Goal: Contribute content

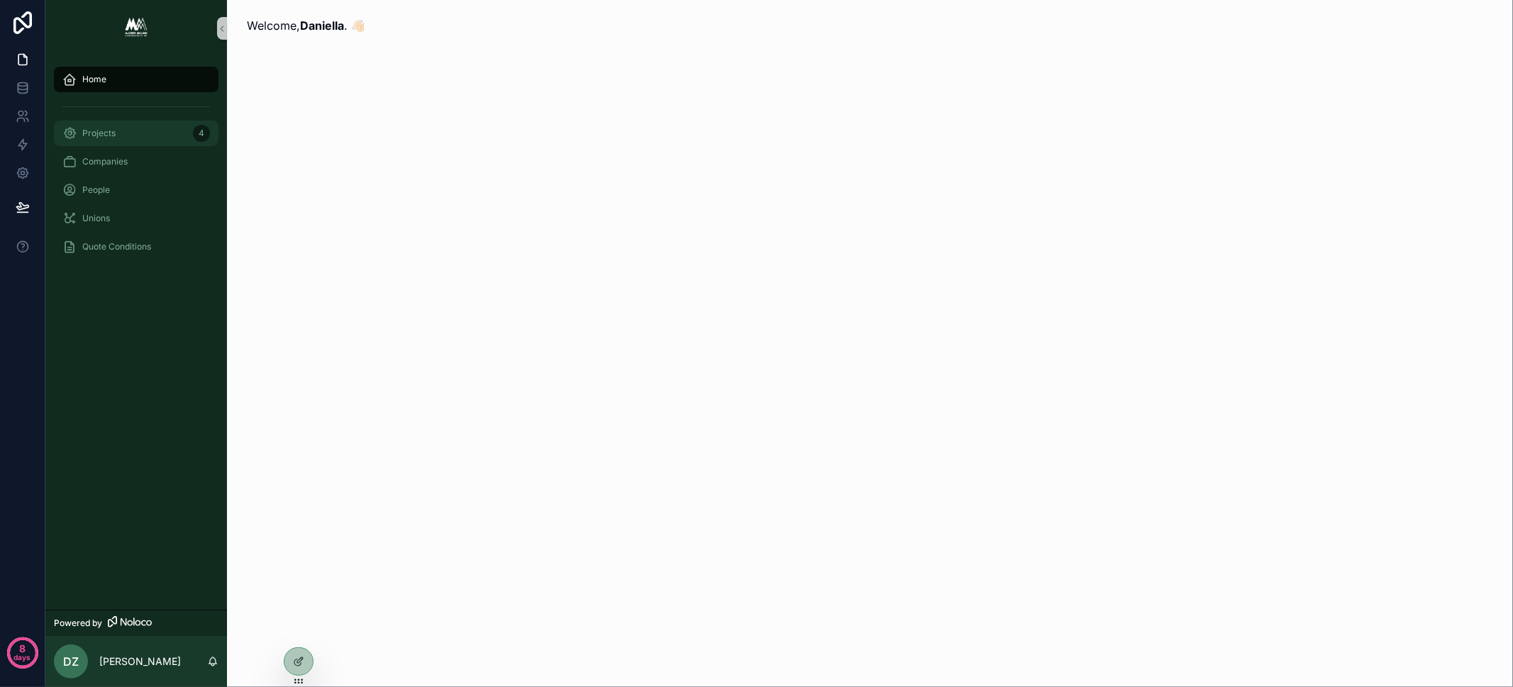
click at [133, 137] on div "Projects 4" at bounding box center [136, 133] width 148 height 23
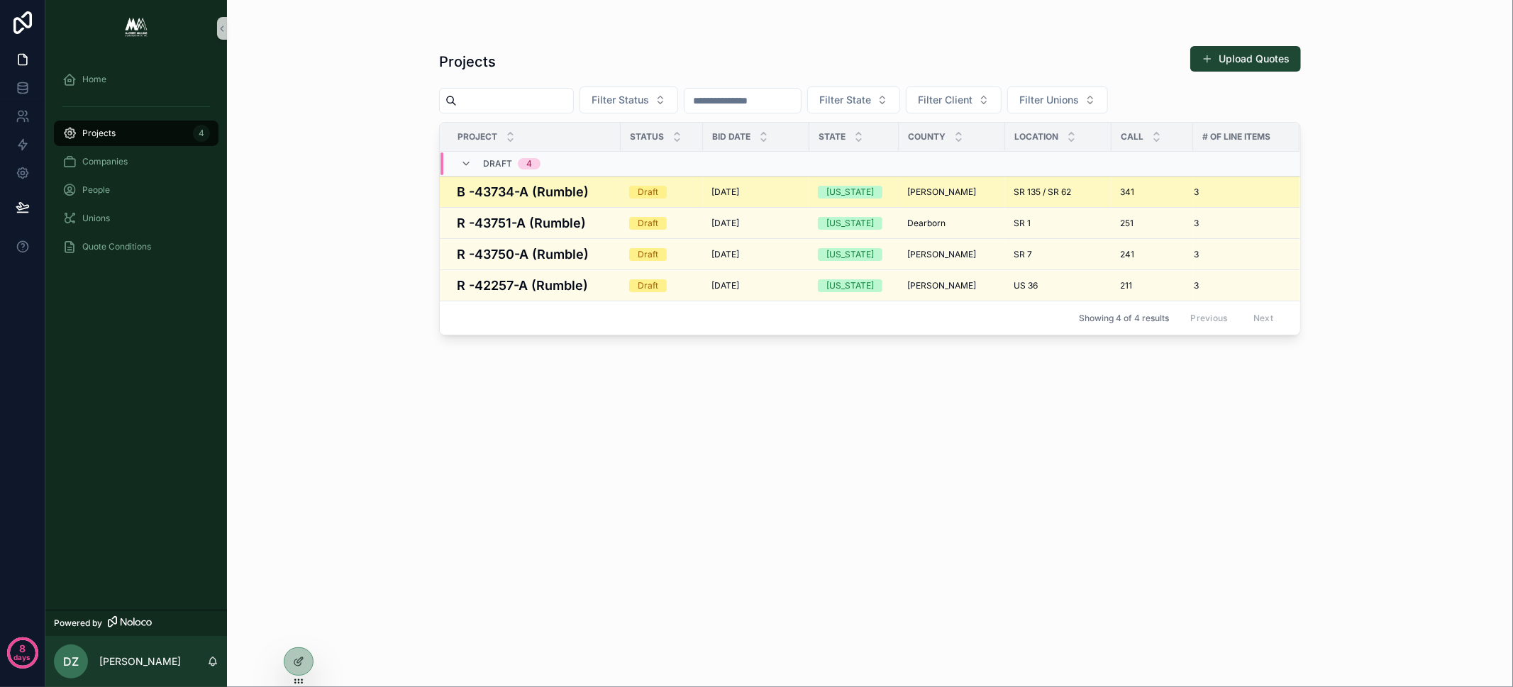
click at [540, 187] on h4 "B -43734-A (Rumble)" at bounding box center [534, 191] width 155 height 19
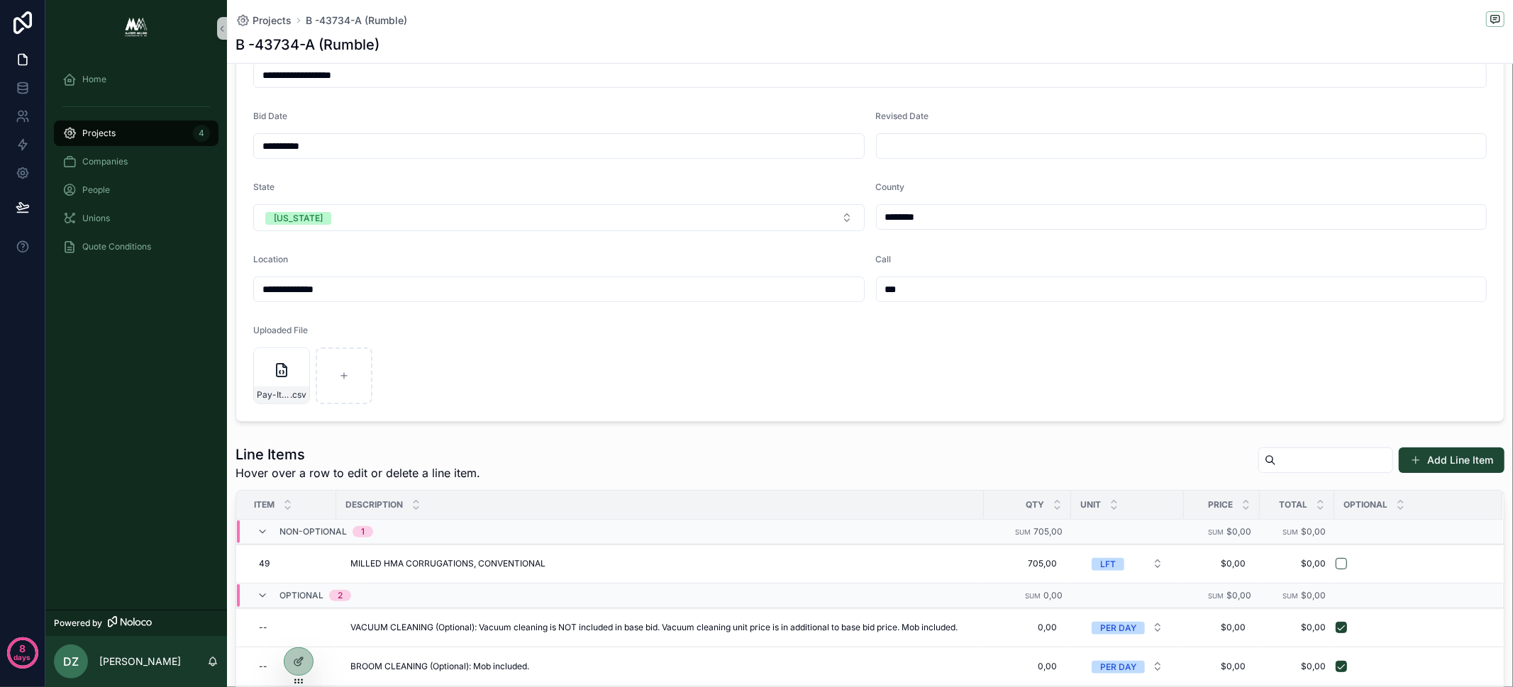
scroll to position [161, 0]
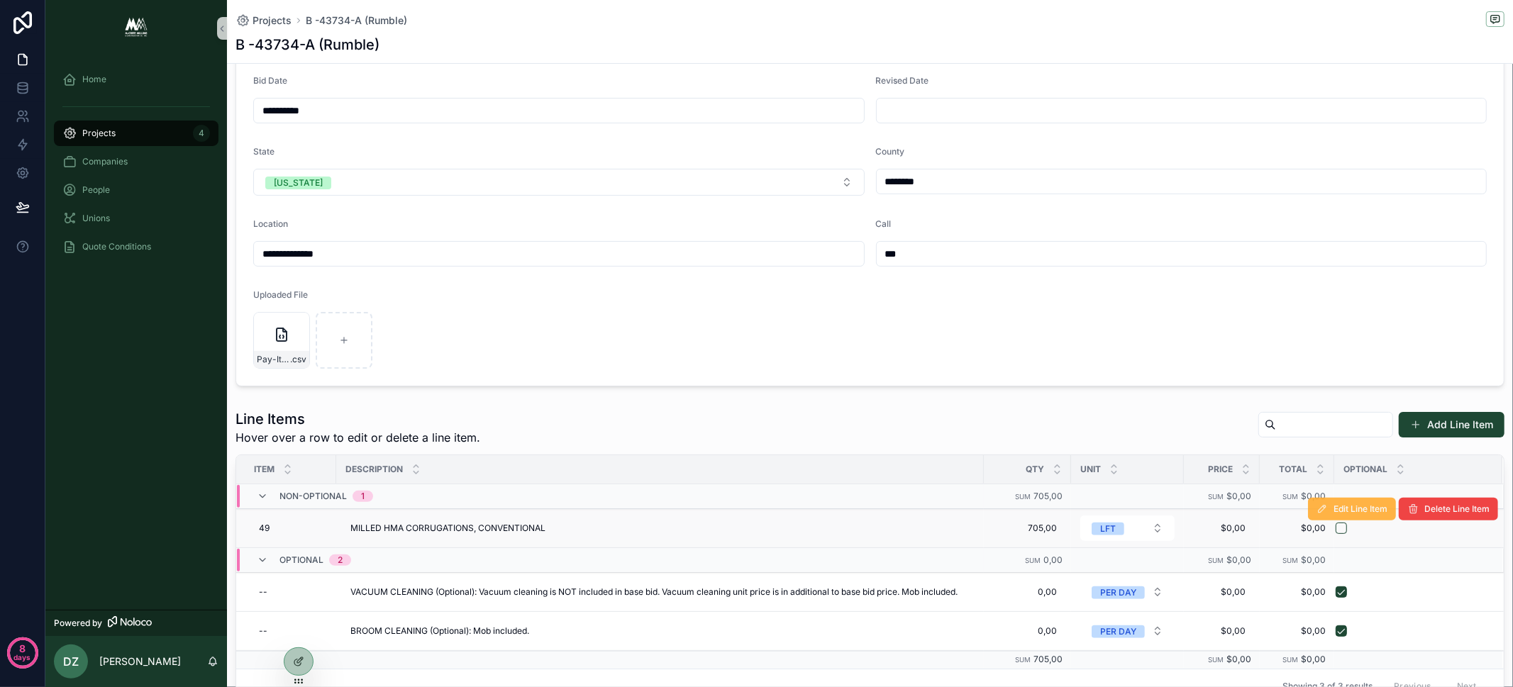
click at [1358, 505] on span "Edit Line Item" at bounding box center [1360, 509] width 54 height 11
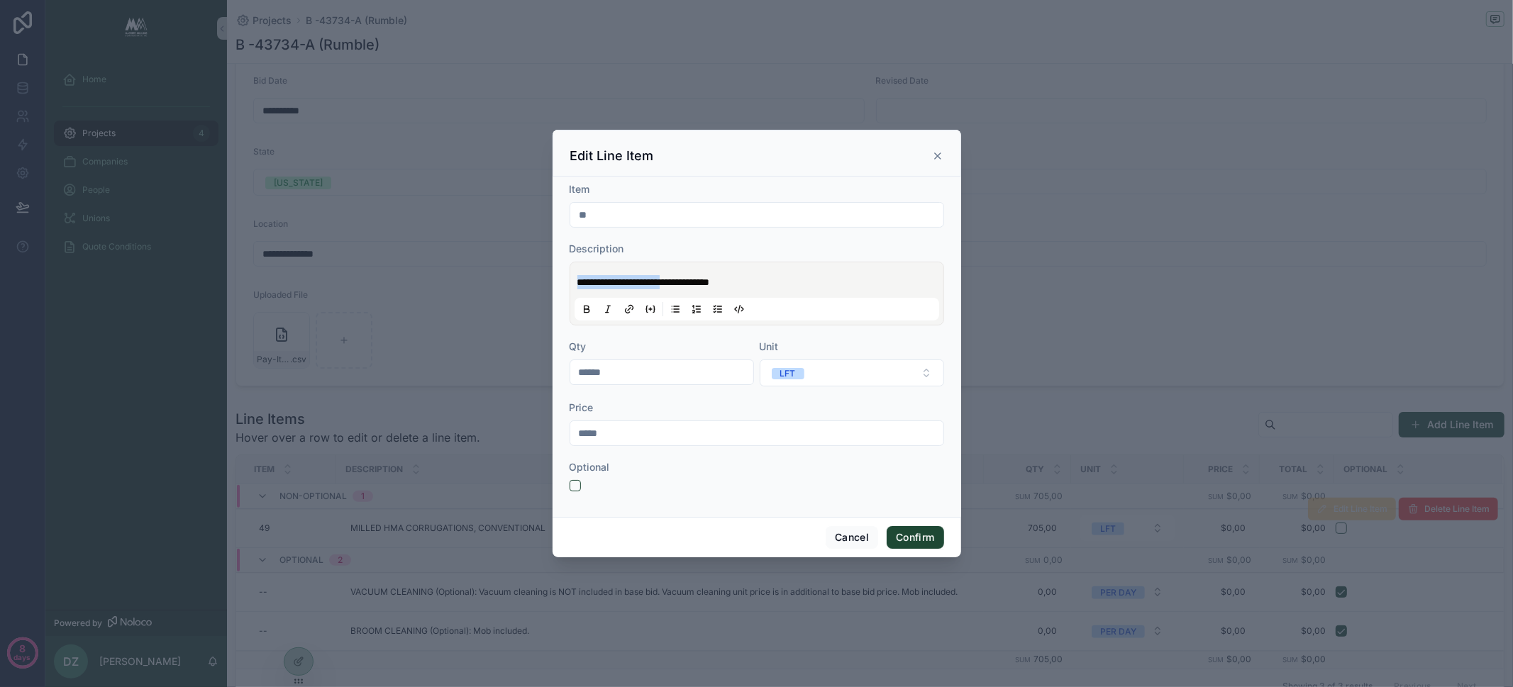
drag, startPoint x: 578, startPoint y: 281, endPoint x: 719, endPoint y: 281, distance: 141.1
click at [710, 281] on span "**********" at bounding box center [643, 282] width 133 height 10
click at [581, 307] on icon at bounding box center [586, 309] width 11 height 11
click at [913, 537] on button "Confirm" at bounding box center [915, 537] width 57 height 23
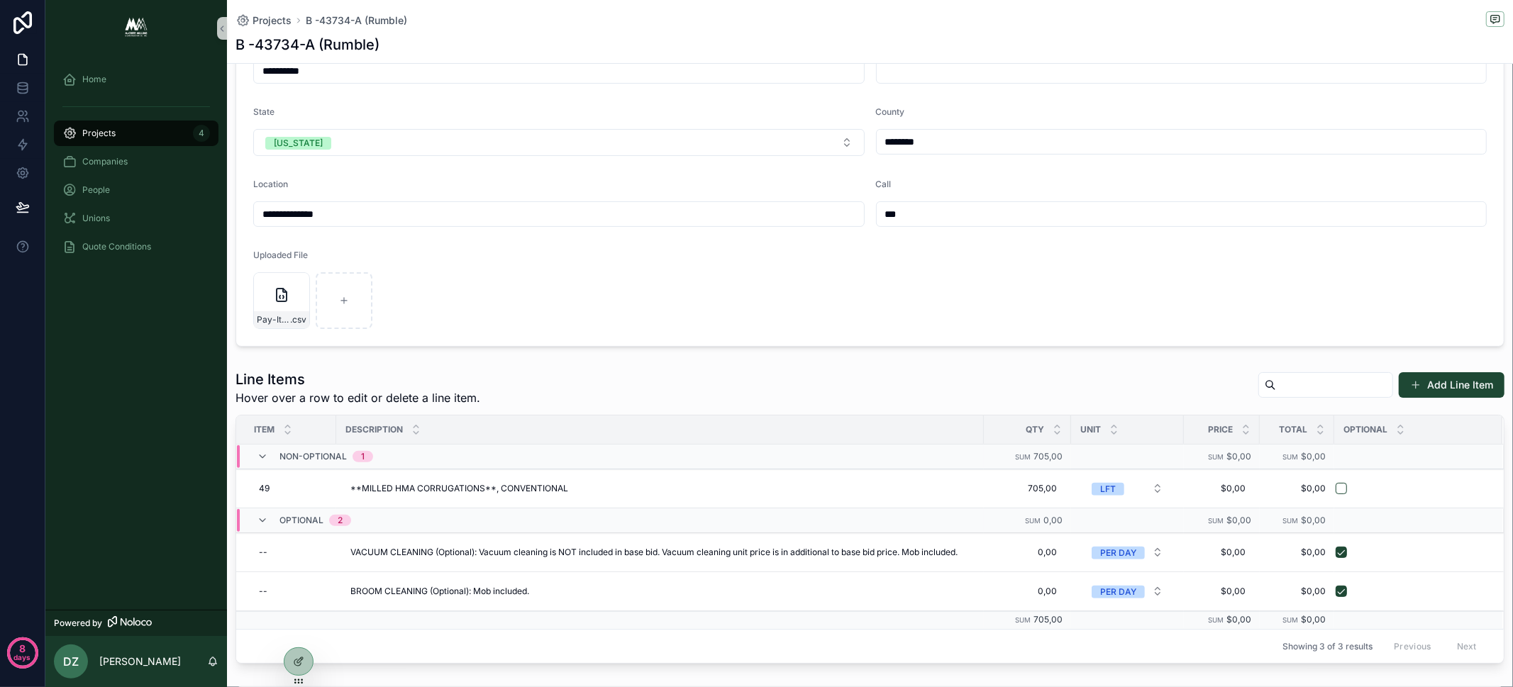
scroll to position [286, 0]
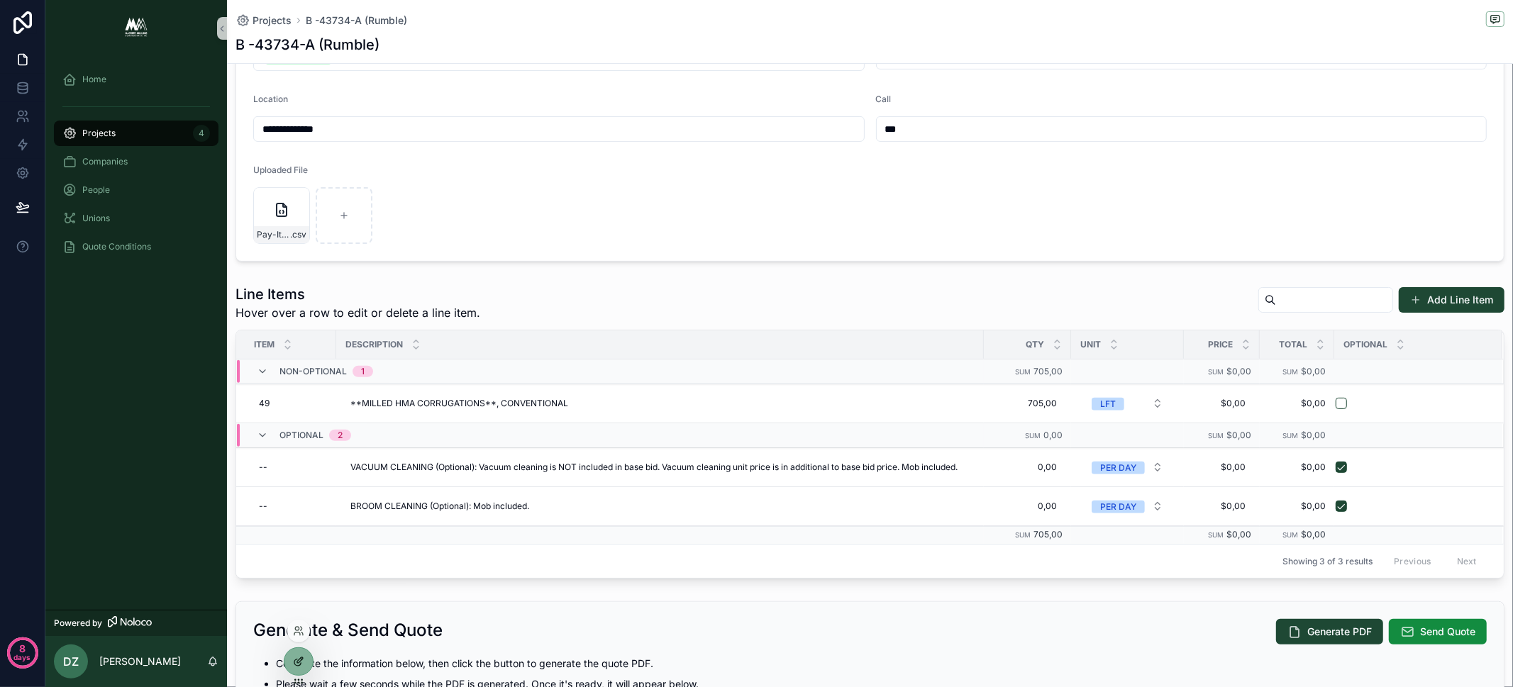
click at [303, 665] on icon at bounding box center [298, 661] width 11 height 11
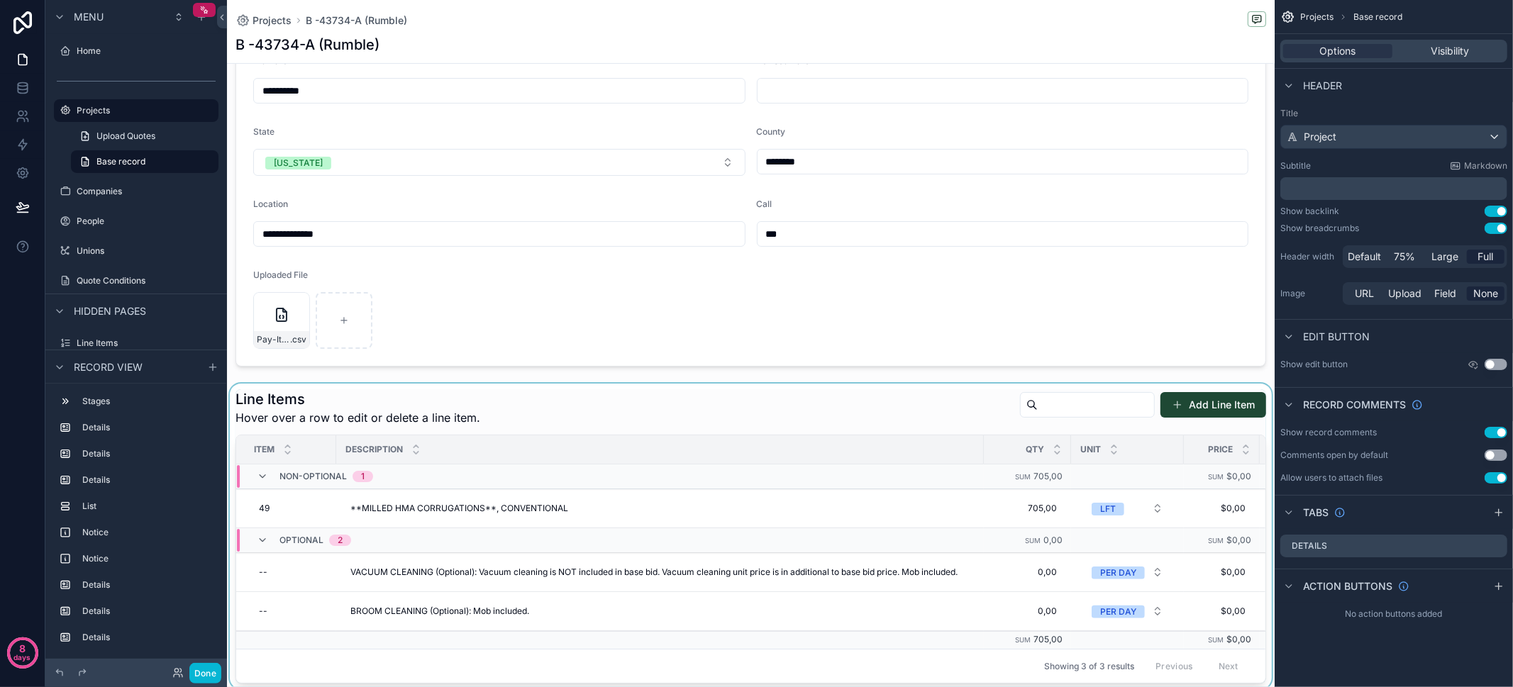
click at [553, 398] on div "scrollable content" at bounding box center [751, 537] width 1048 height 306
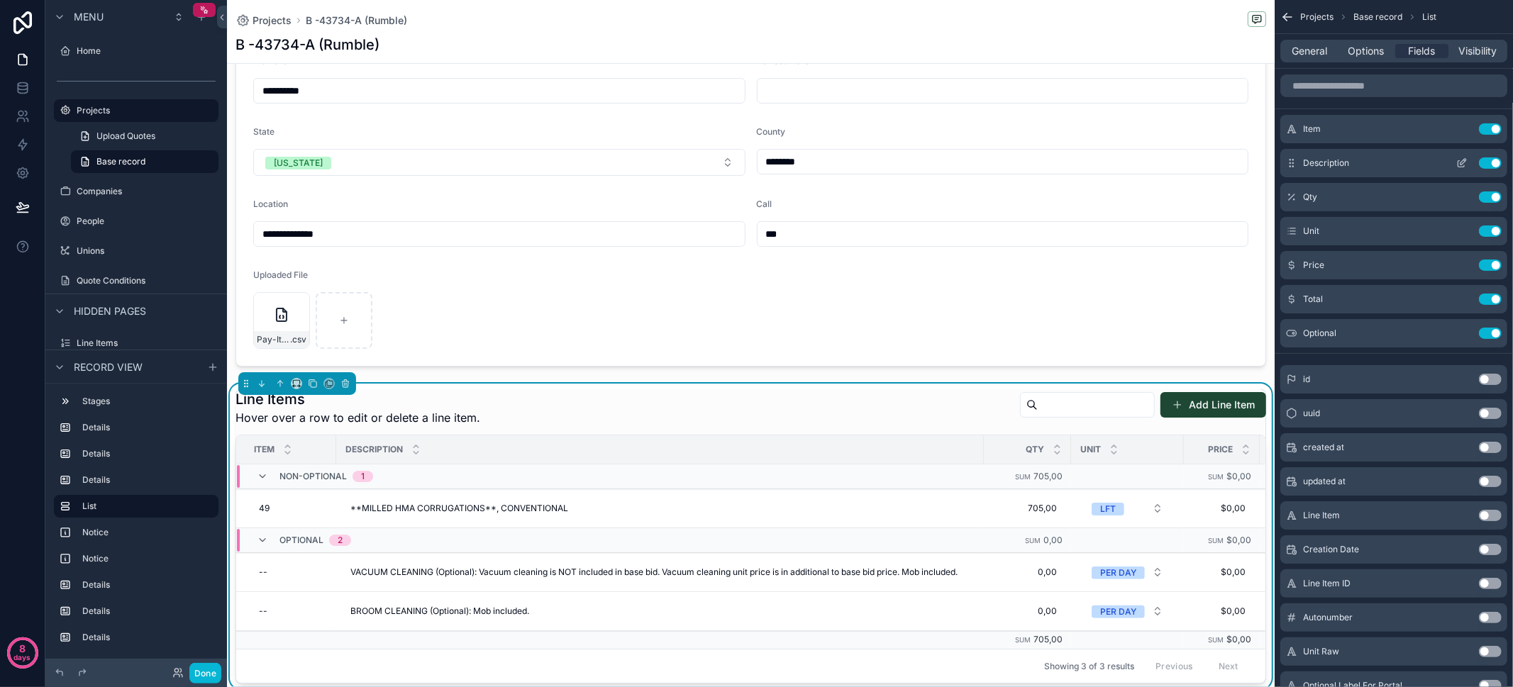
click at [1462, 159] on icon "scrollable content" at bounding box center [1461, 162] width 11 height 11
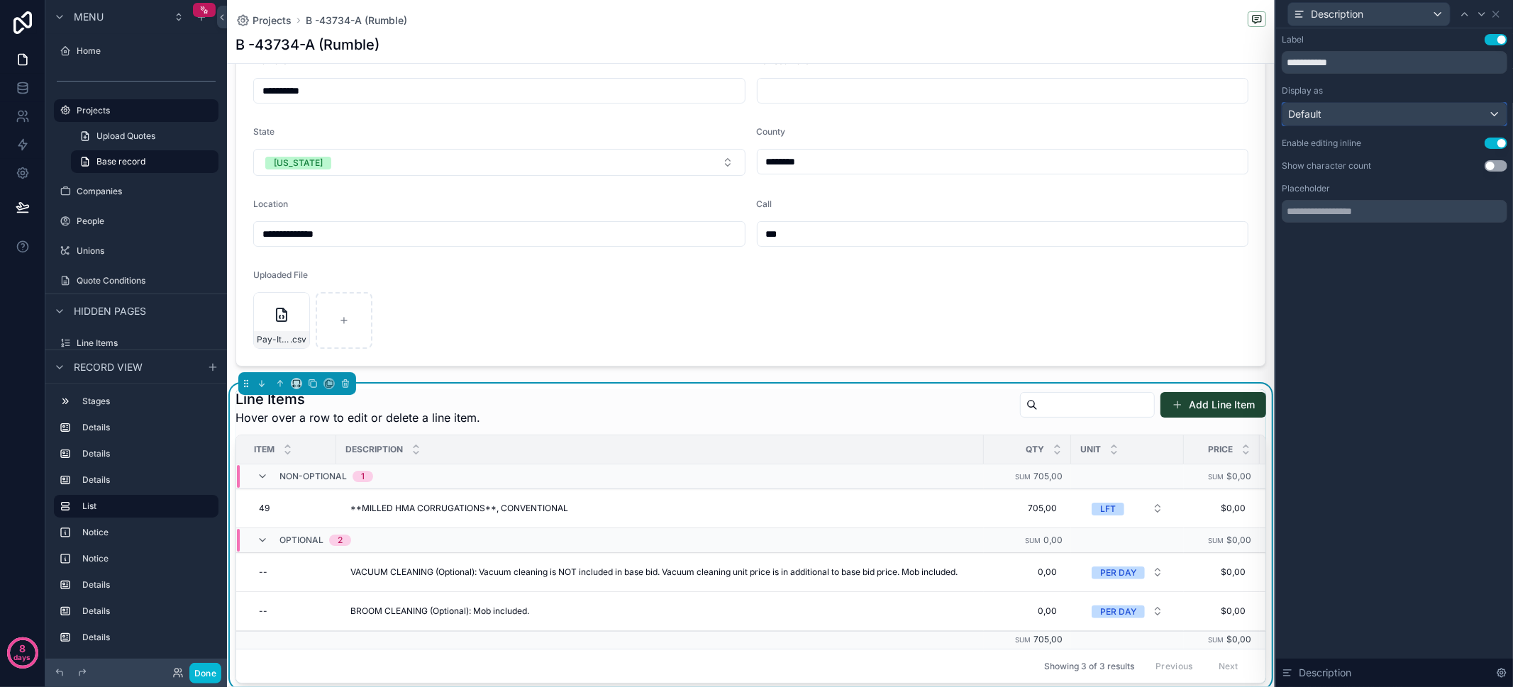
click at [1356, 113] on div "Default" at bounding box center [1394, 114] width 224 height 23
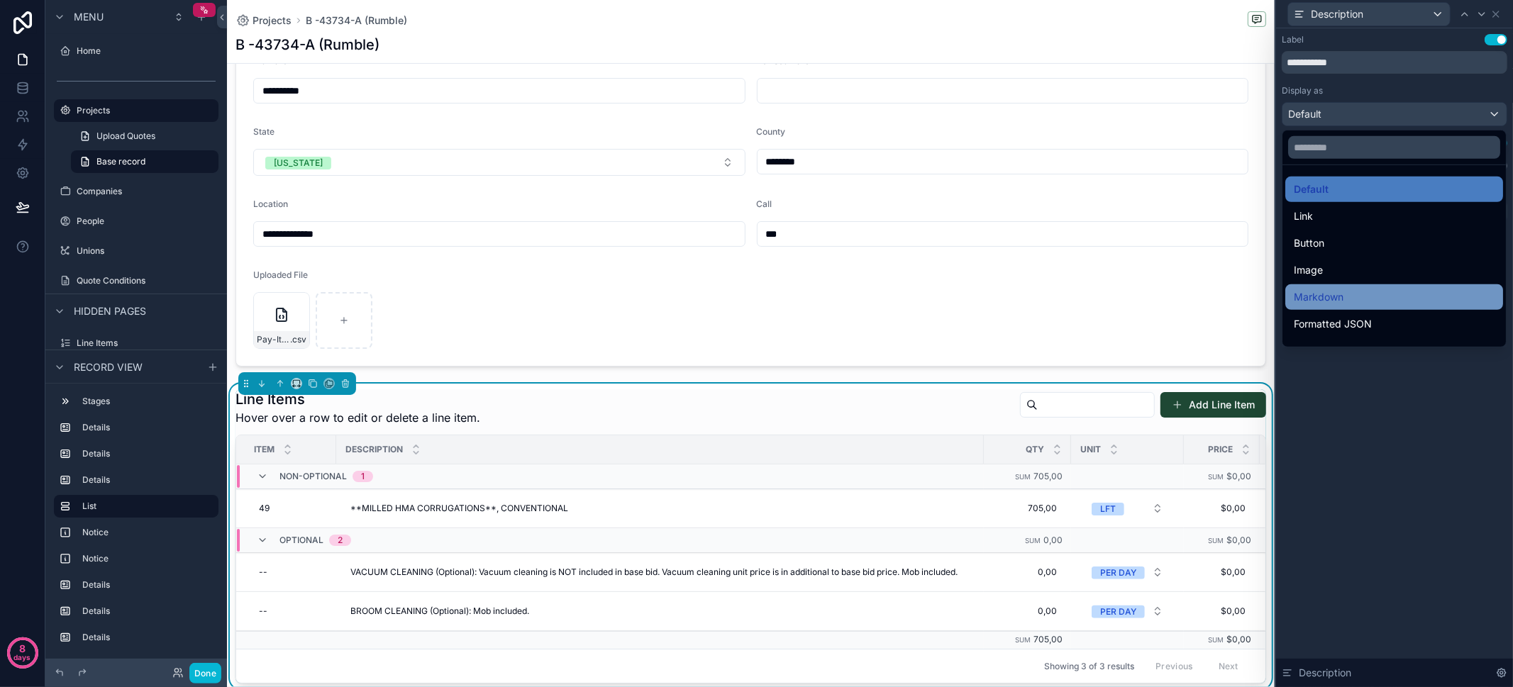
click at [1365, 289] on div "Markdown" at bounding box center [1394, 297] width 201 height 17
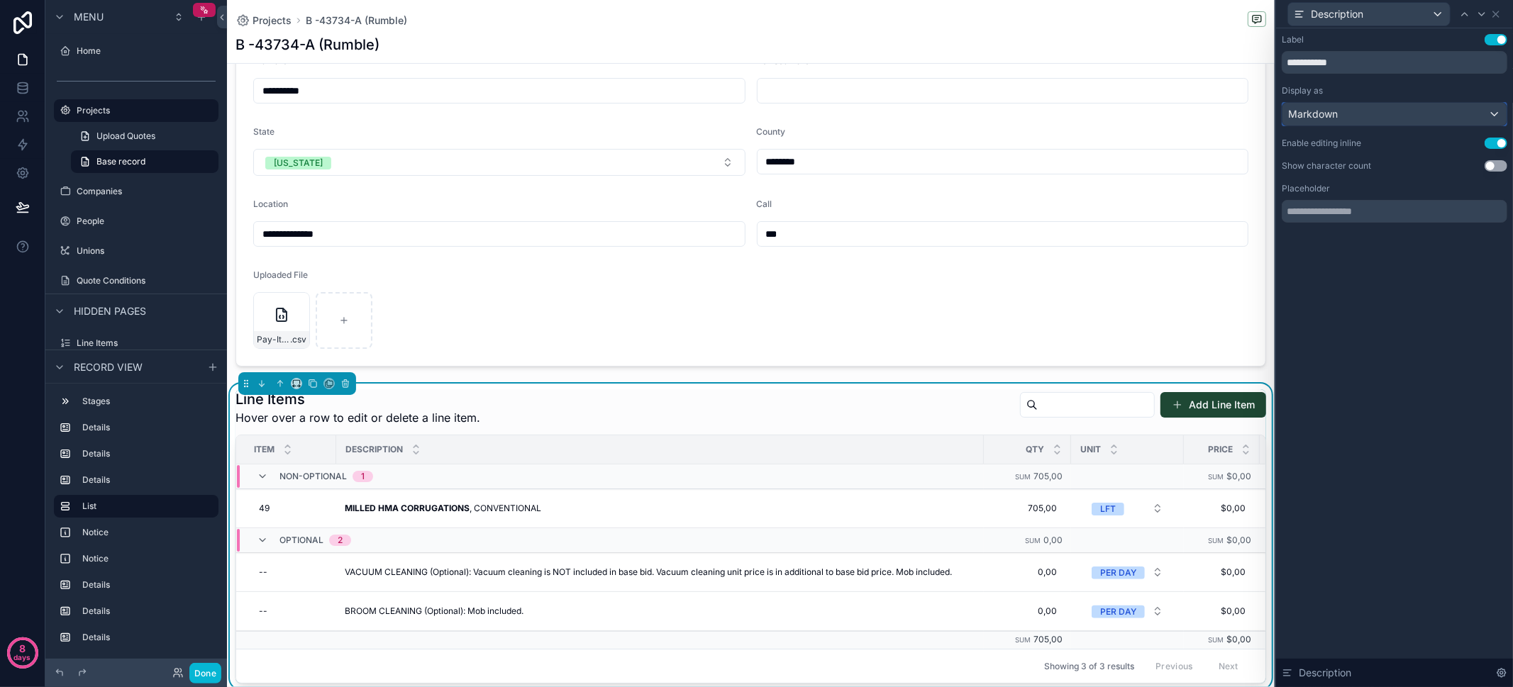
click at [1345, 116] on div "Markdown" at bounding box center [1394, 114] width 224 height 23
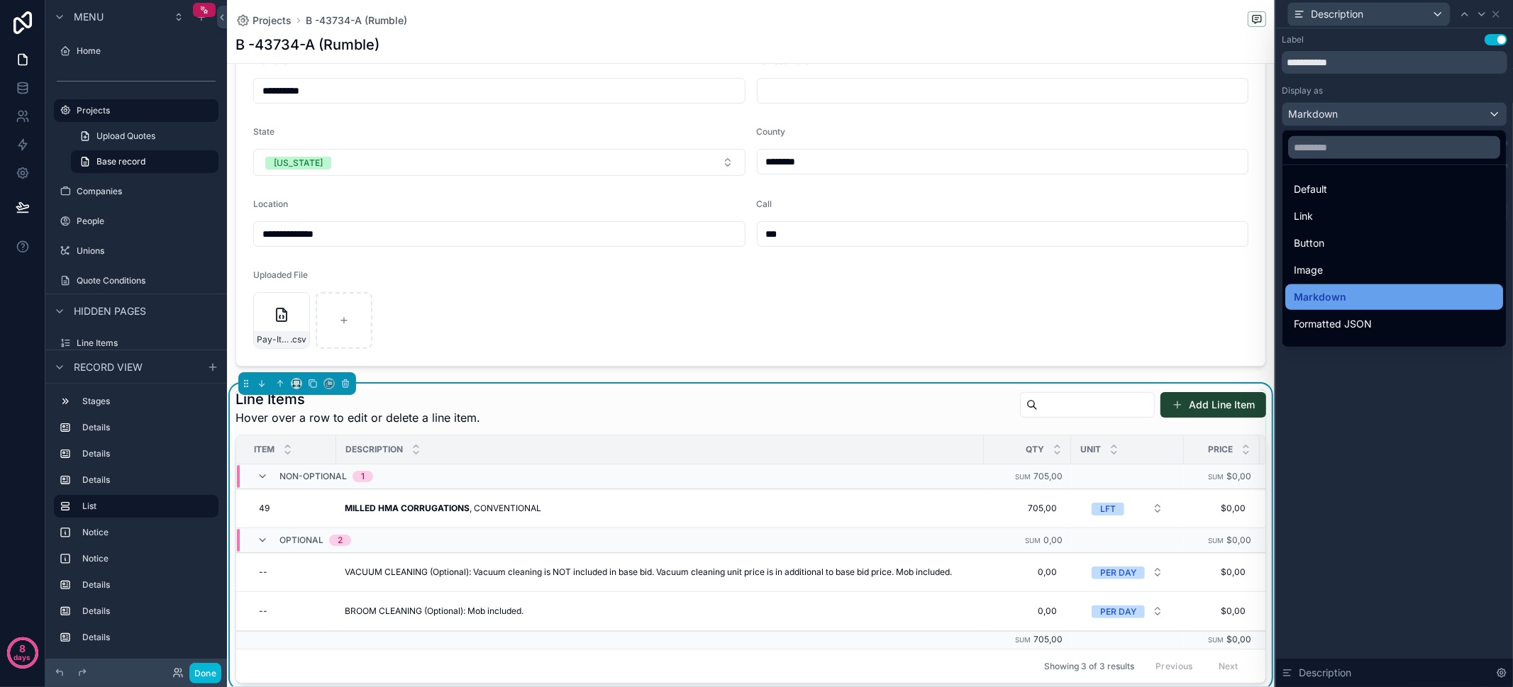
click at [1372, 299] on div "Markdown" at bounding box center [1394, 297] width 201 height 17
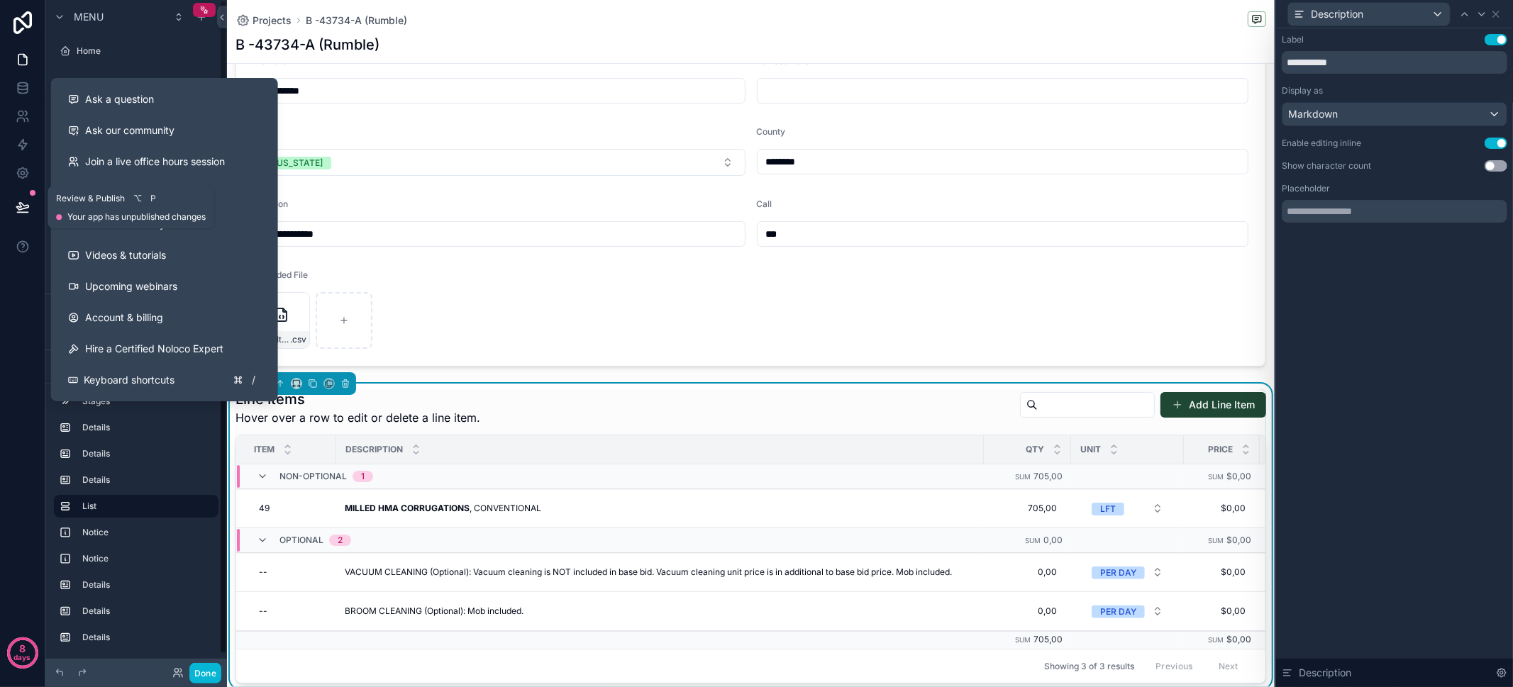
click at [18, 204] on icon at bounding box center [23, 207] width 14 height 14
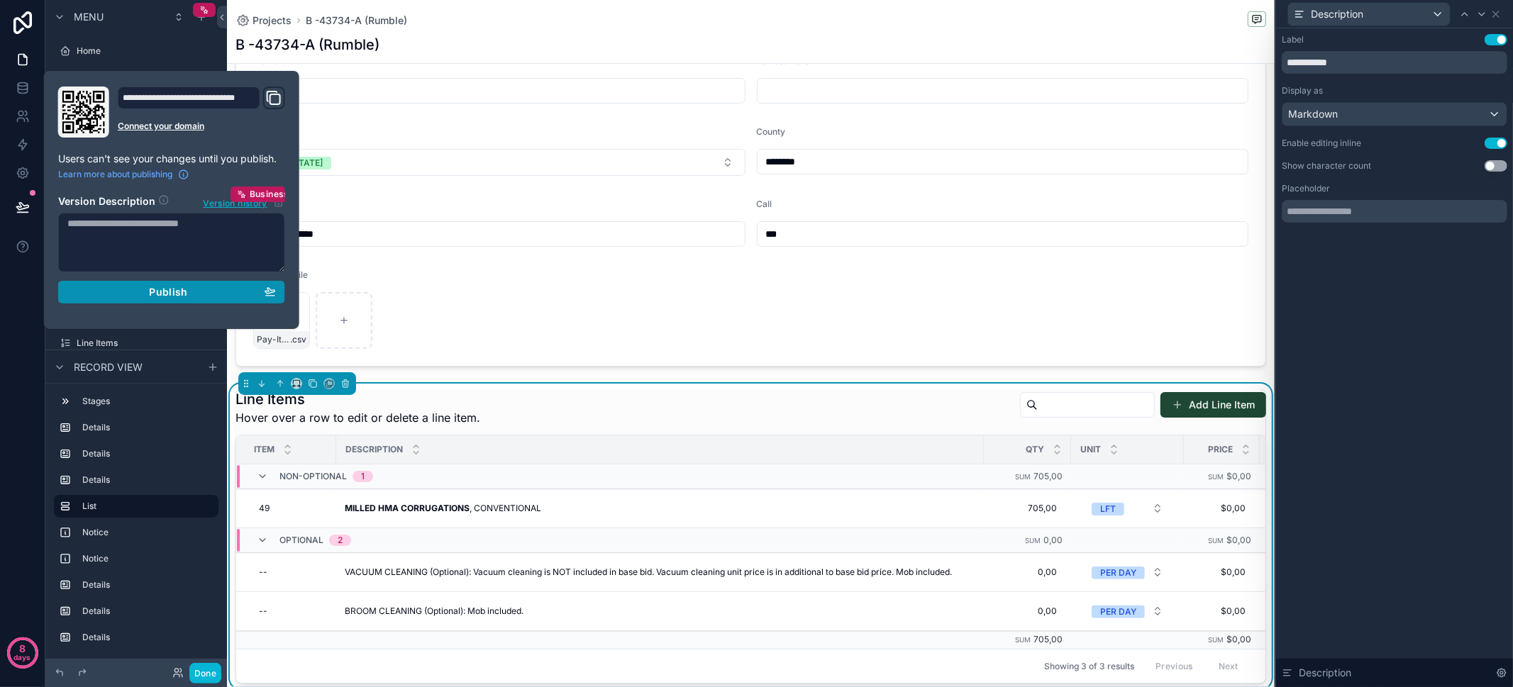
click at [188, 294] on div "Publish" at bounding box center [171, 292] width 209 height 13
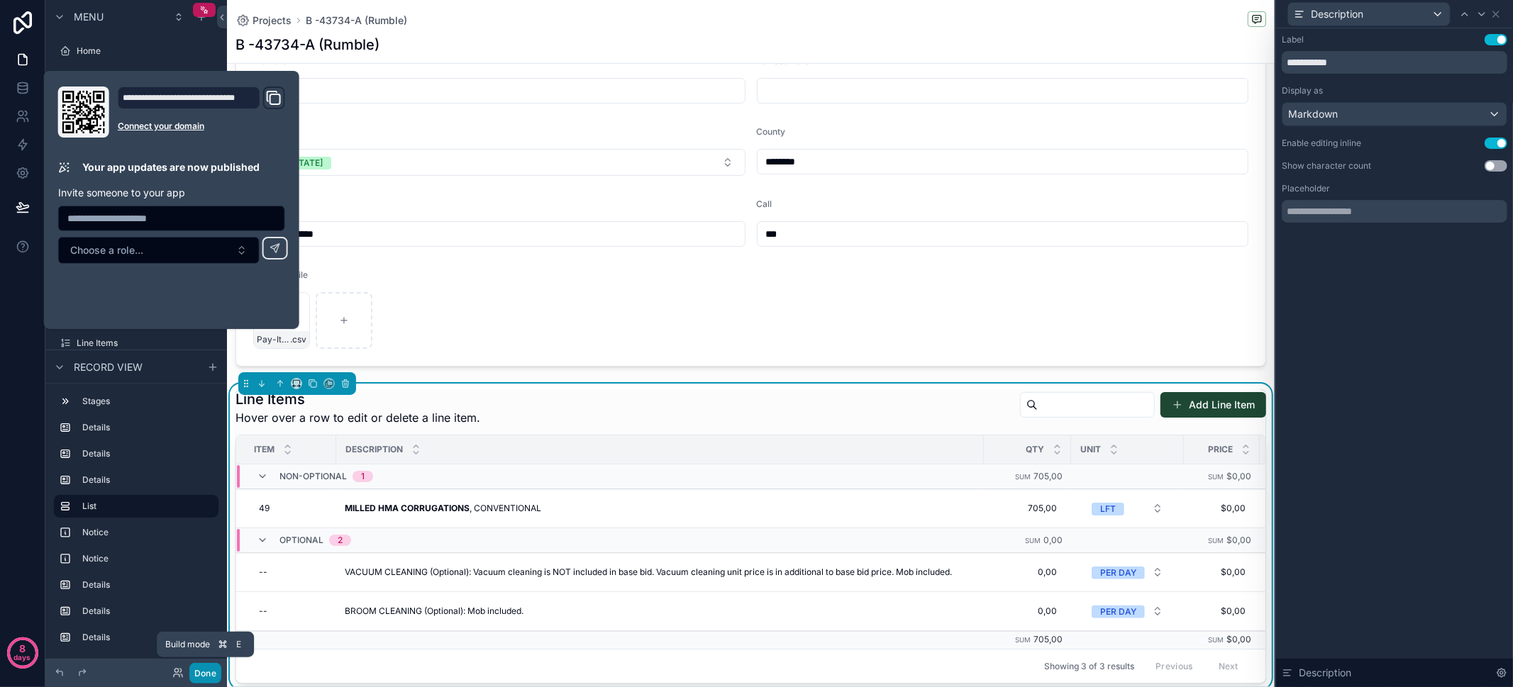
click at [206, 672] on button "Done" at bounding box center [205, 673] width 32 height 21
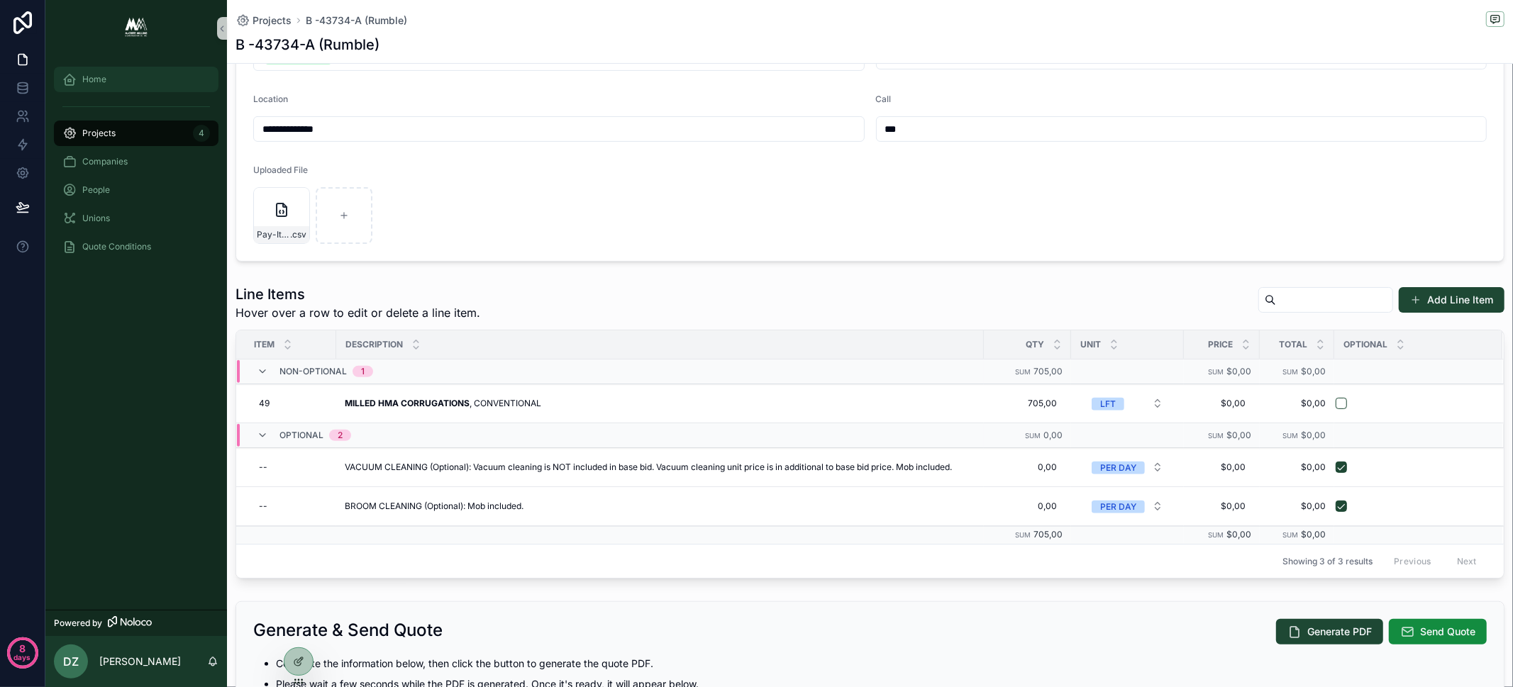
click at [151, 87] on div "Home" at bounding box center [136, 79] width 148 height 23
